Goal: Task Accomplishment & Management: Manage account settings

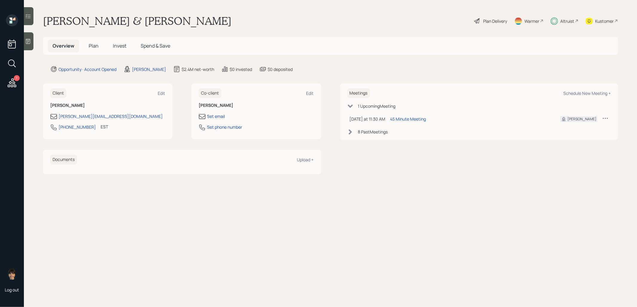
click at [121, 45] on span "Invest" at bounding box center [119, 45] width 13 height 7
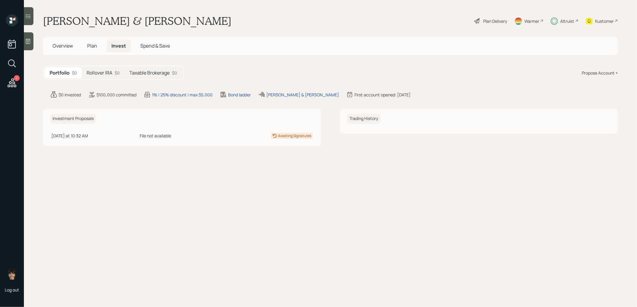
click at [147, 71] on h5 "Taxable Brokerage" at bounding box center [149, 73] width 40 height 6
